Goal: Obtain resource: Download file/media

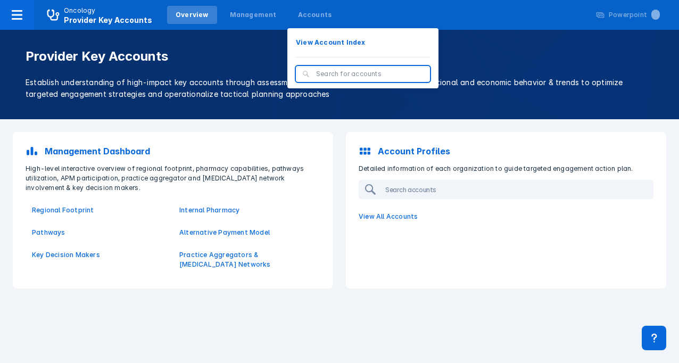
click at [321, 72] on input "search" at bounding box center [369, 74] width 107 height 10
click at [342, 74] on input "search" at bounding box center [369, 74] width 107 height 10
click at [327, 47] on p "View Account Index" at bounding box center [331, 43] width 70 height 10
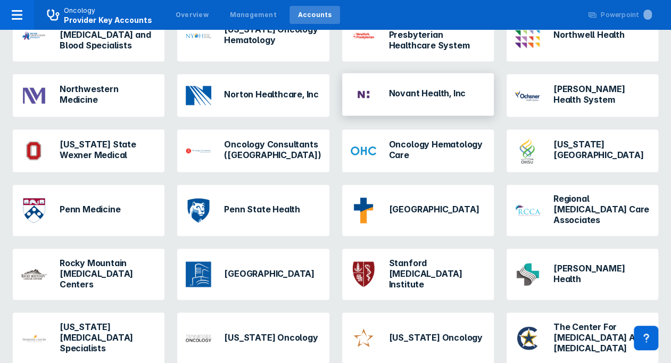
scroll to position [798, 0]
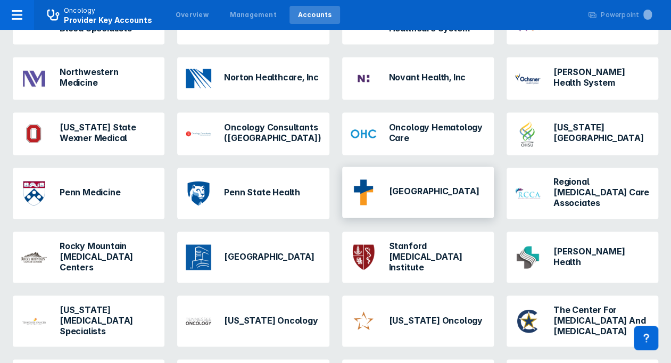
click at [438, 175] on div "Providence" at bounding box center [414, 192] width 137 height 34
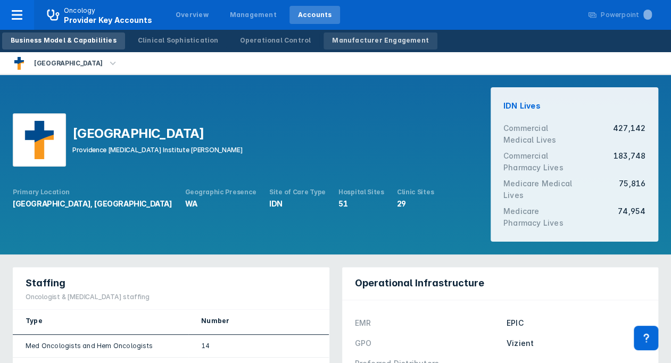
click at [382, 38] on div "Manufacturer Engagement" at bounding box center [380, 41] width 97 height 10
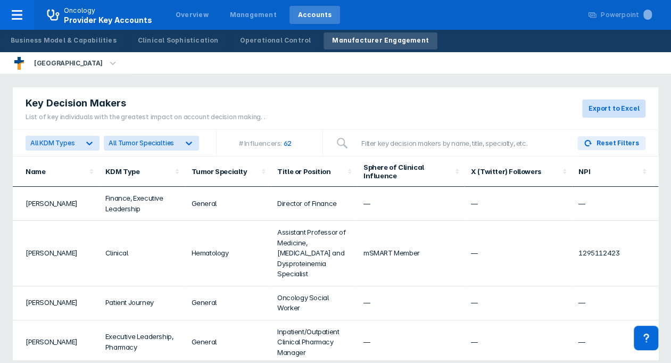
click at [593, 104] on span "Export to Excel" at bounding box center [613, 109] width 51 height 10
